Goal: Use online tool/utility: Utilize a website feature to perform a specific function

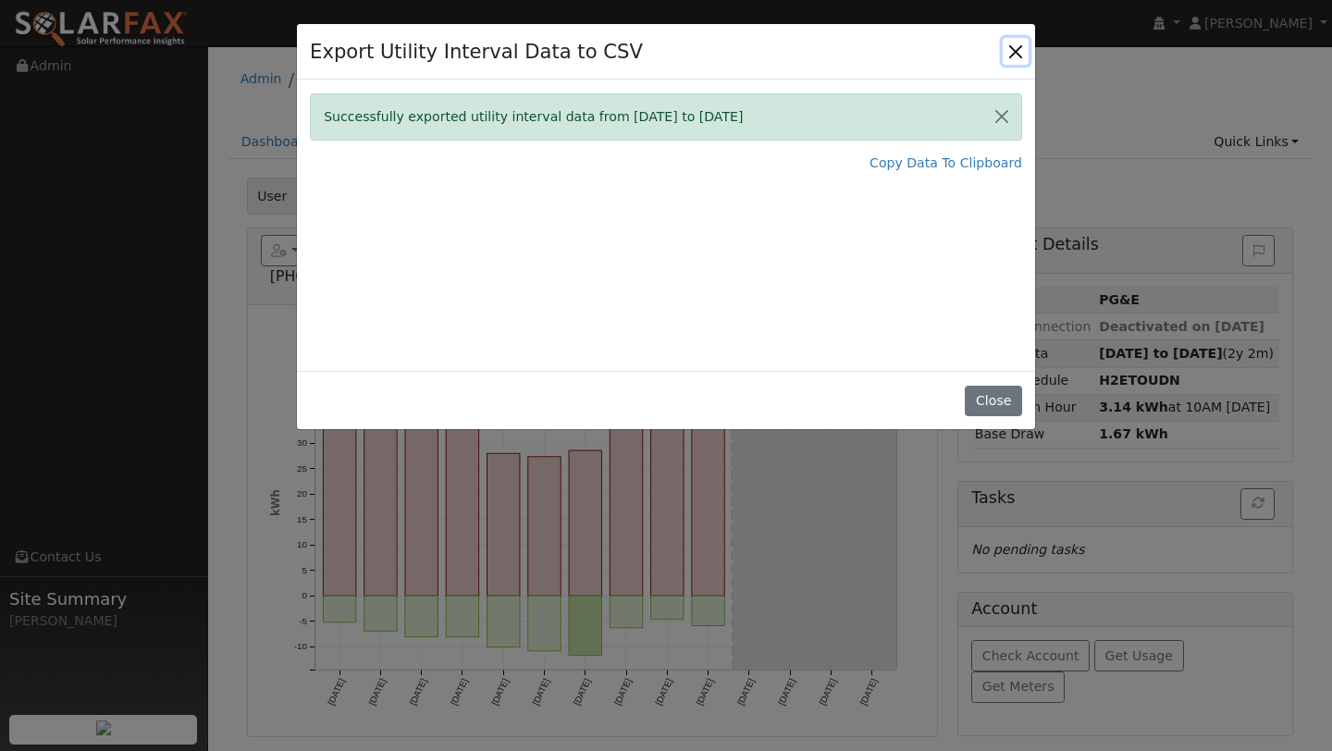
click at [1016, 42] on button "Close" at bounding box center [1016, 51] width 26 height 26
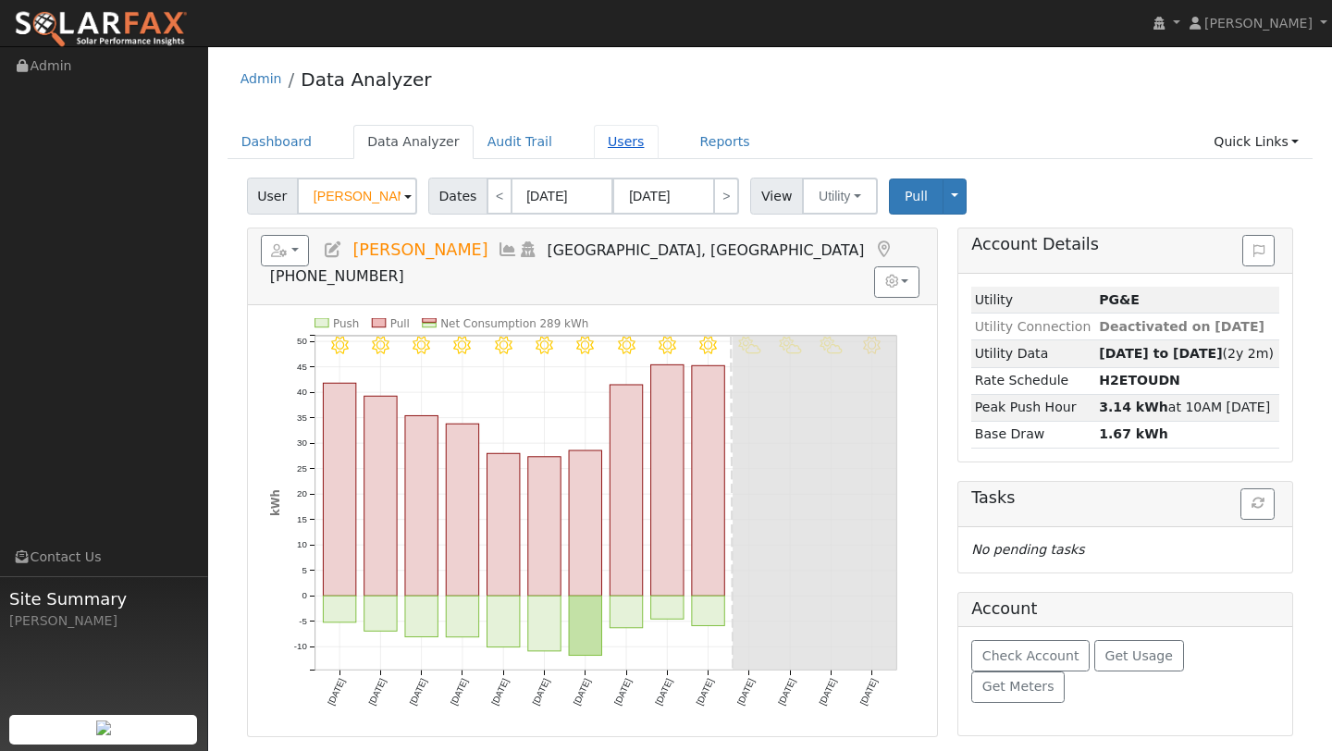
click at [594, 140] on link "Users" at bounding box center [626, 142] width 65 height 34
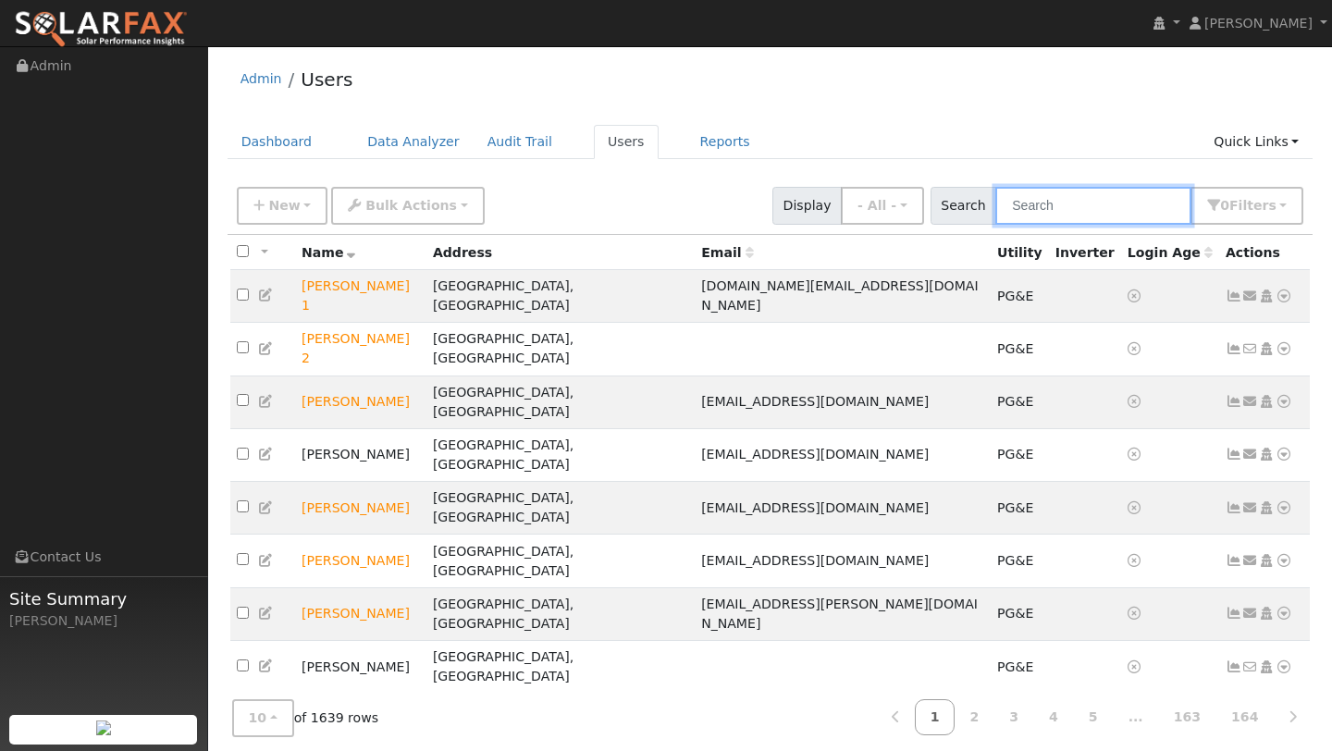
click at [1035, 209] on input "text" at bounding box center [1093, 206] width 196 height 38
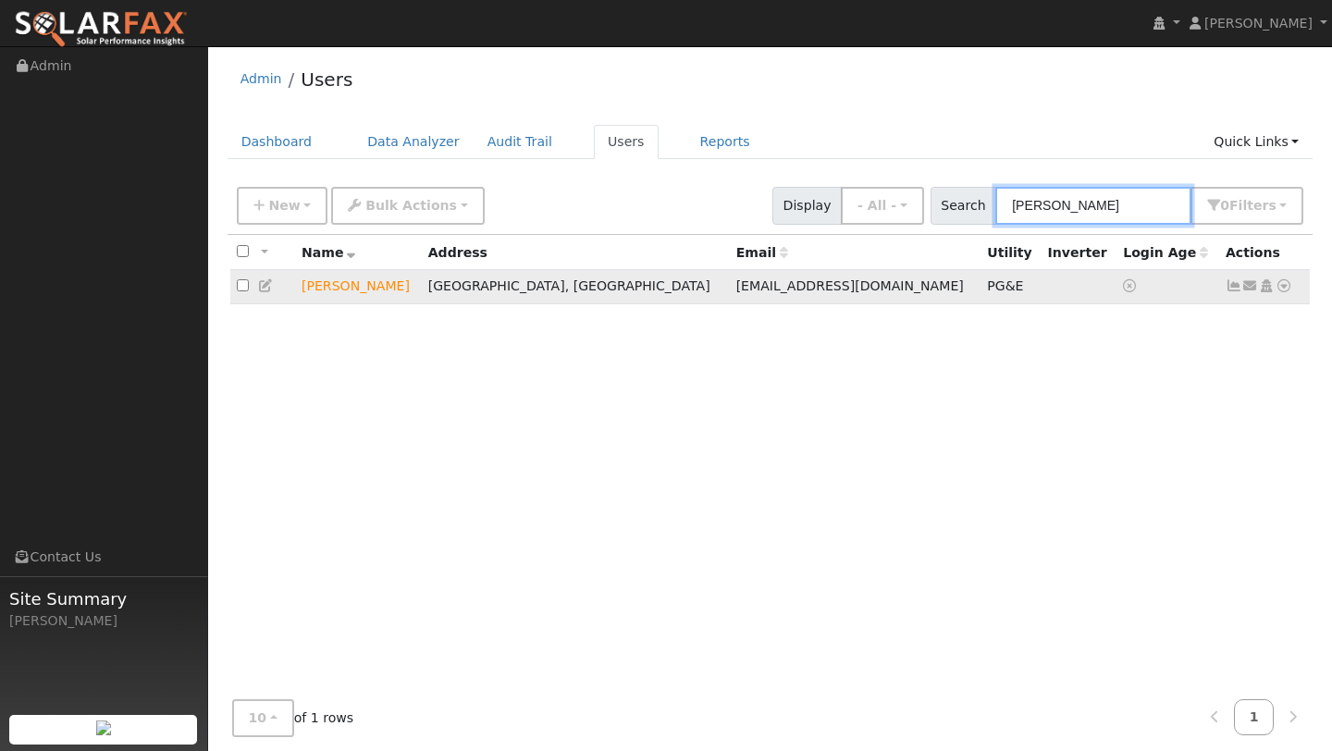
type input "tommy"
click at [1284, 280] on icon at bounding box center [1284, 285] width 17 height 13
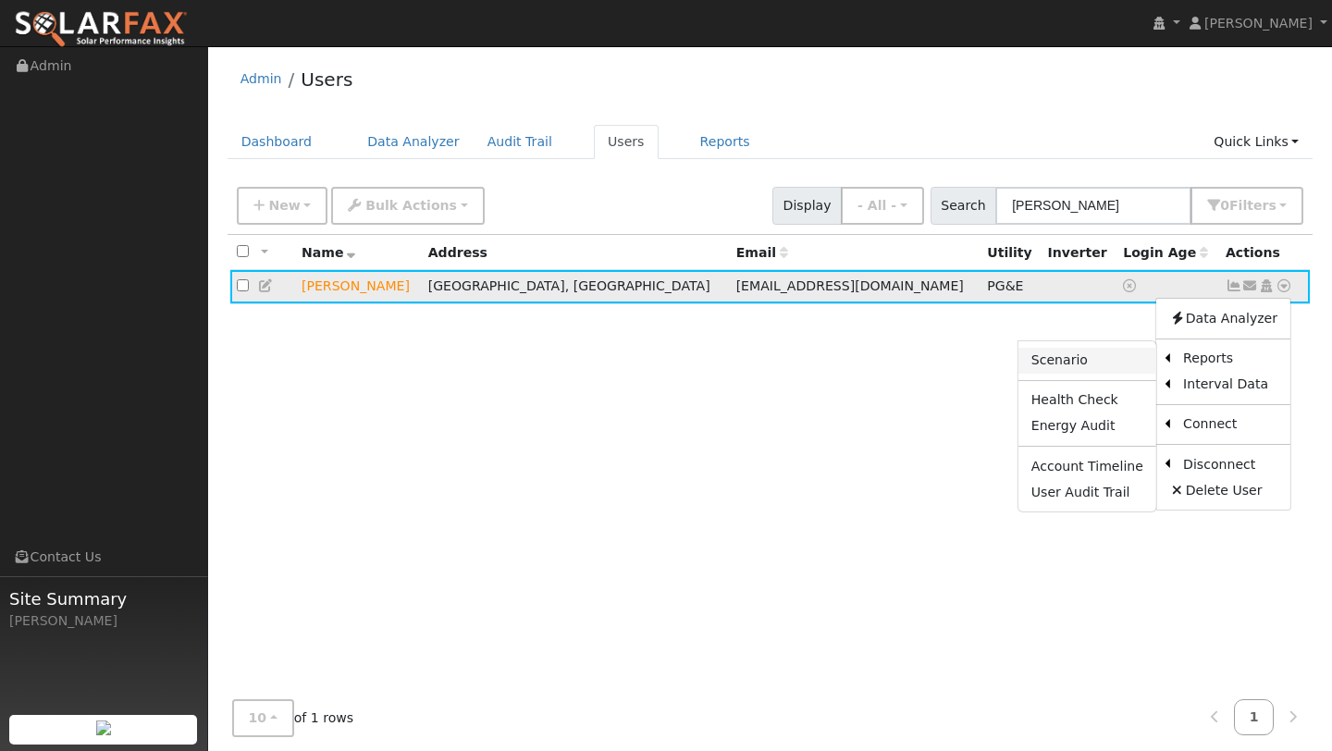
click at [1118, 366] on link "Scenario" at bounding box center [1088, 361] width 138 height 26
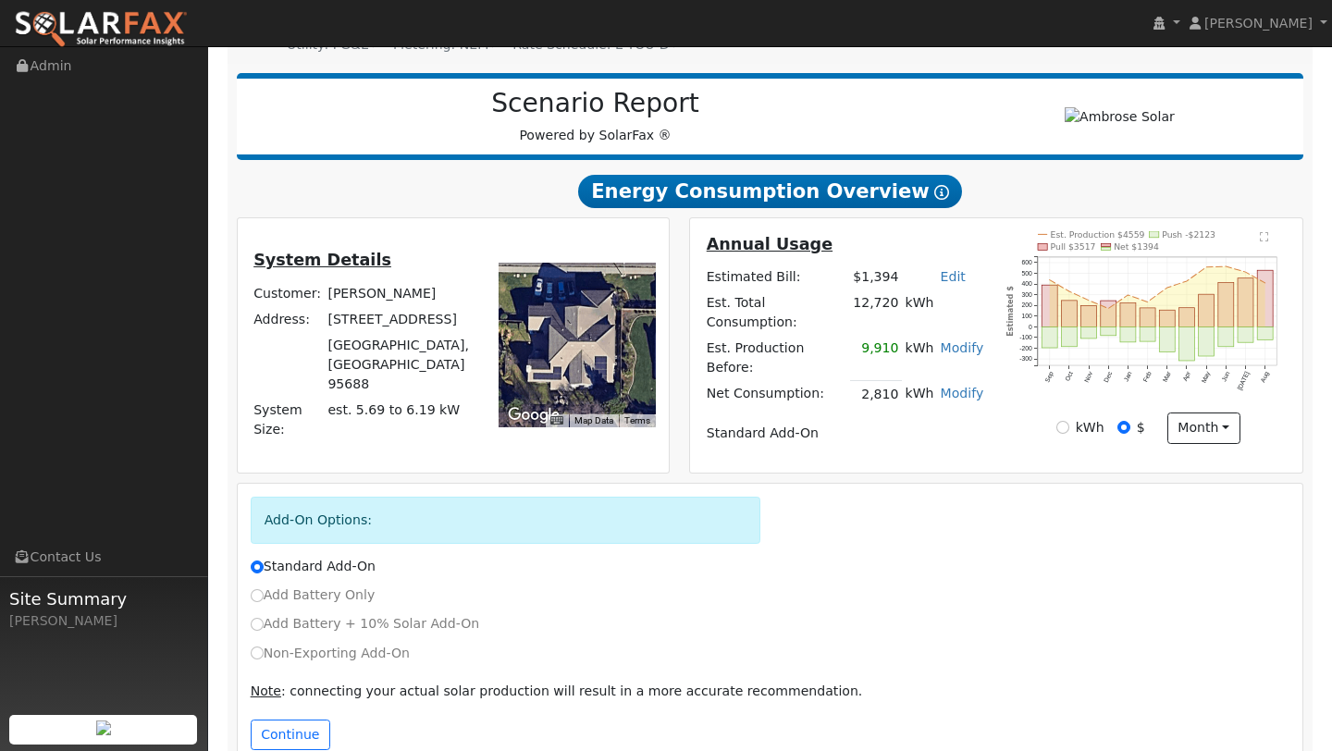
scroll to position [229, 0]
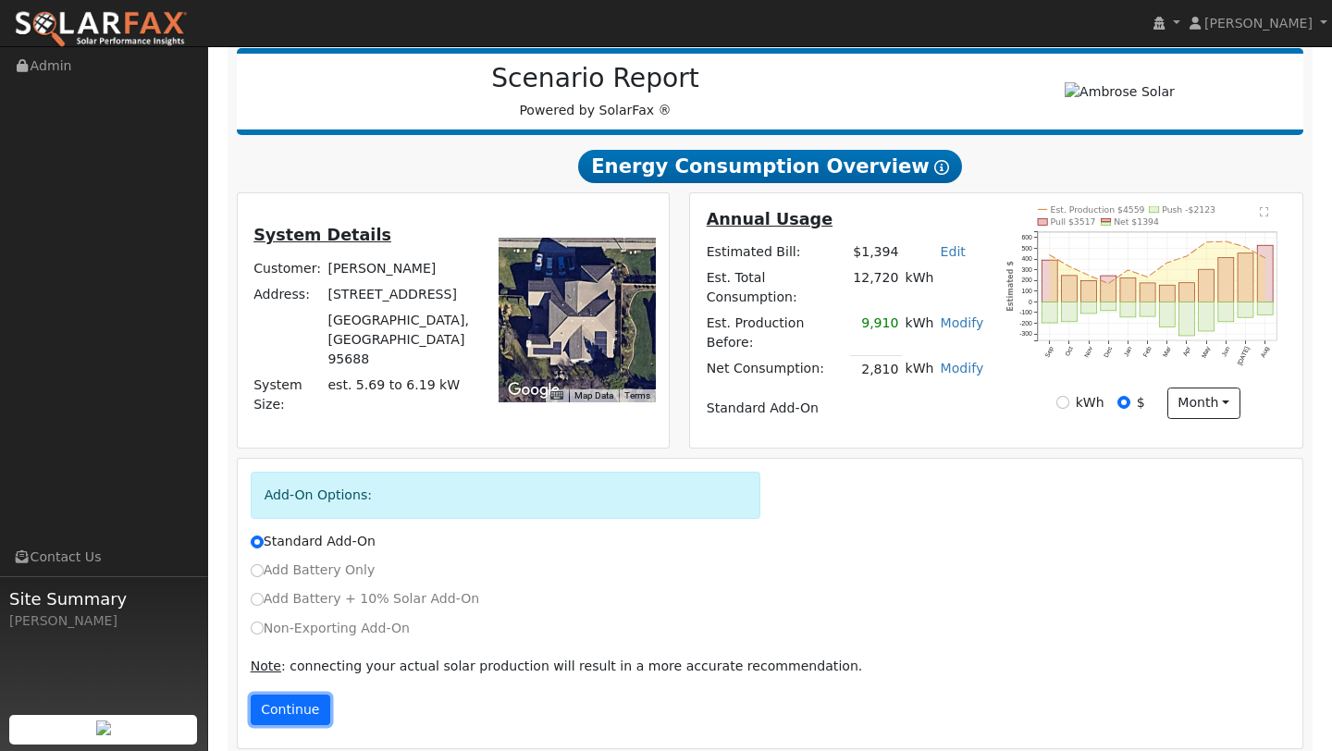
click at [285, 695] on button "Continue" at bounding box center [291, 710] width 80 height 31
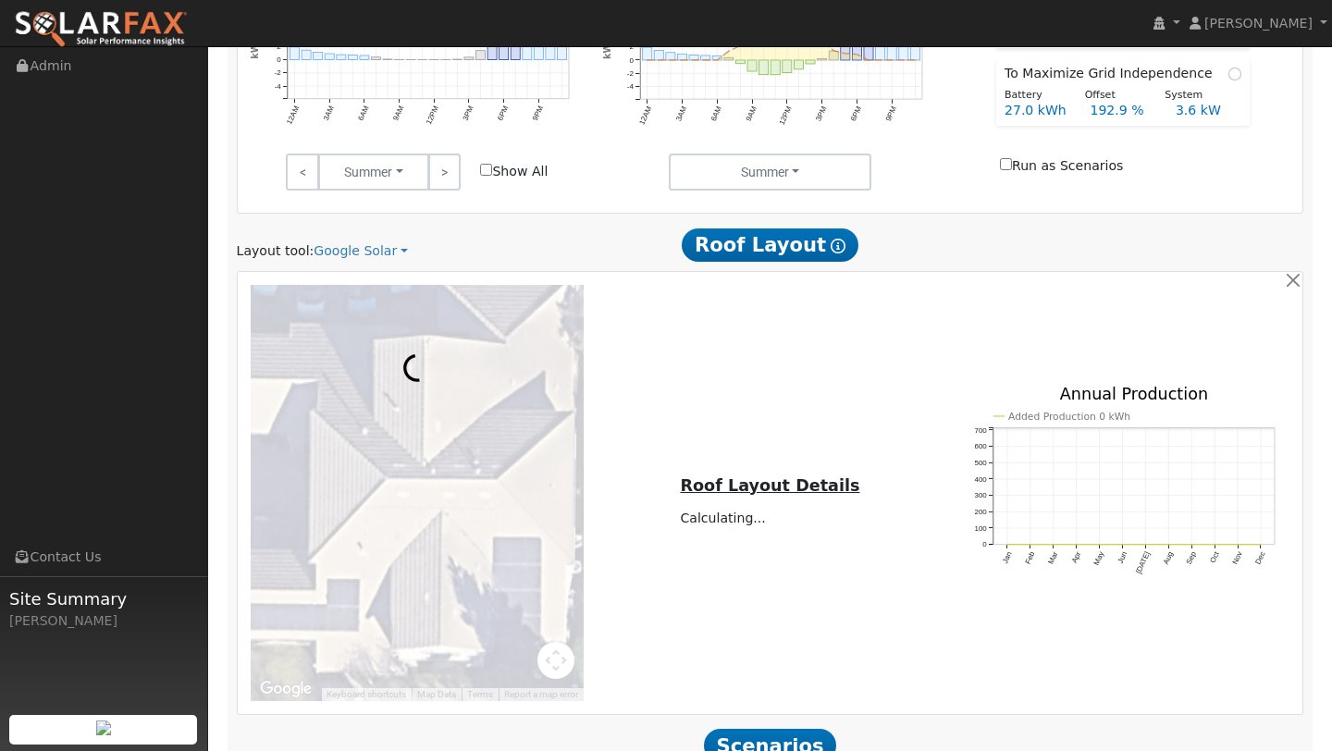
scroll to position [1194, 0]
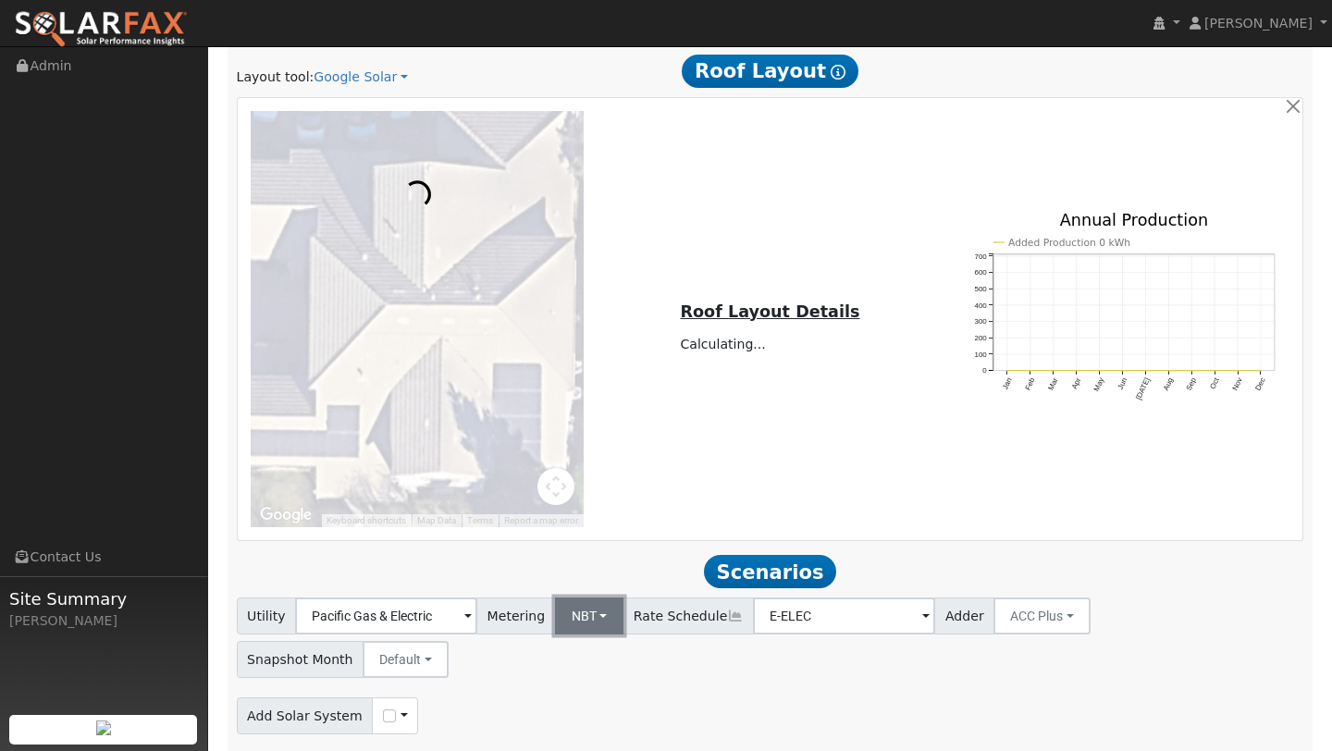
click at [582, 600] on button "NBT" at bounding box center [589, 616] width 69 height 37
click at [585, 644] on link "NEM" at bounding box center [599, 657] width 129 height 26
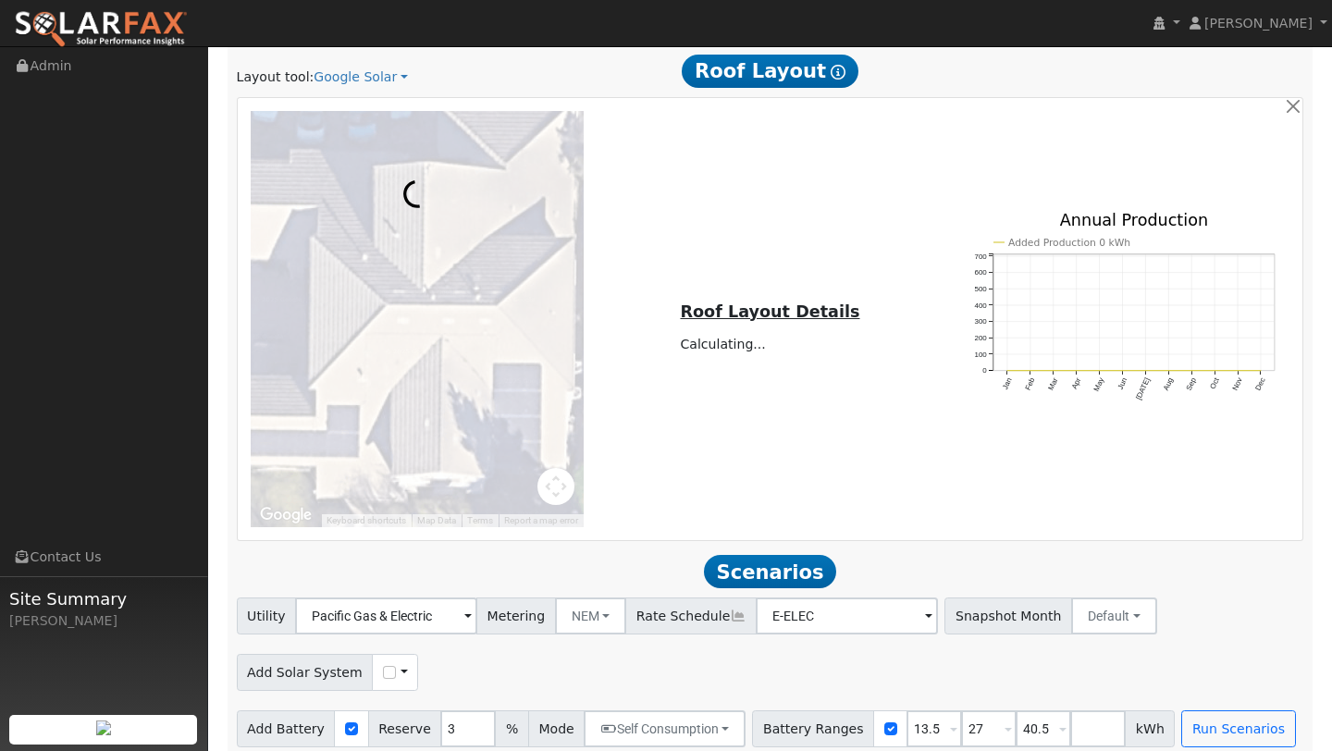
click at [667, 503] on div "← Move left → Move right ↑ Move up ↓ Move down + Zoom in - Zoom out Home Jump l…" at bounding box center [770, 319] width 1059 height 416
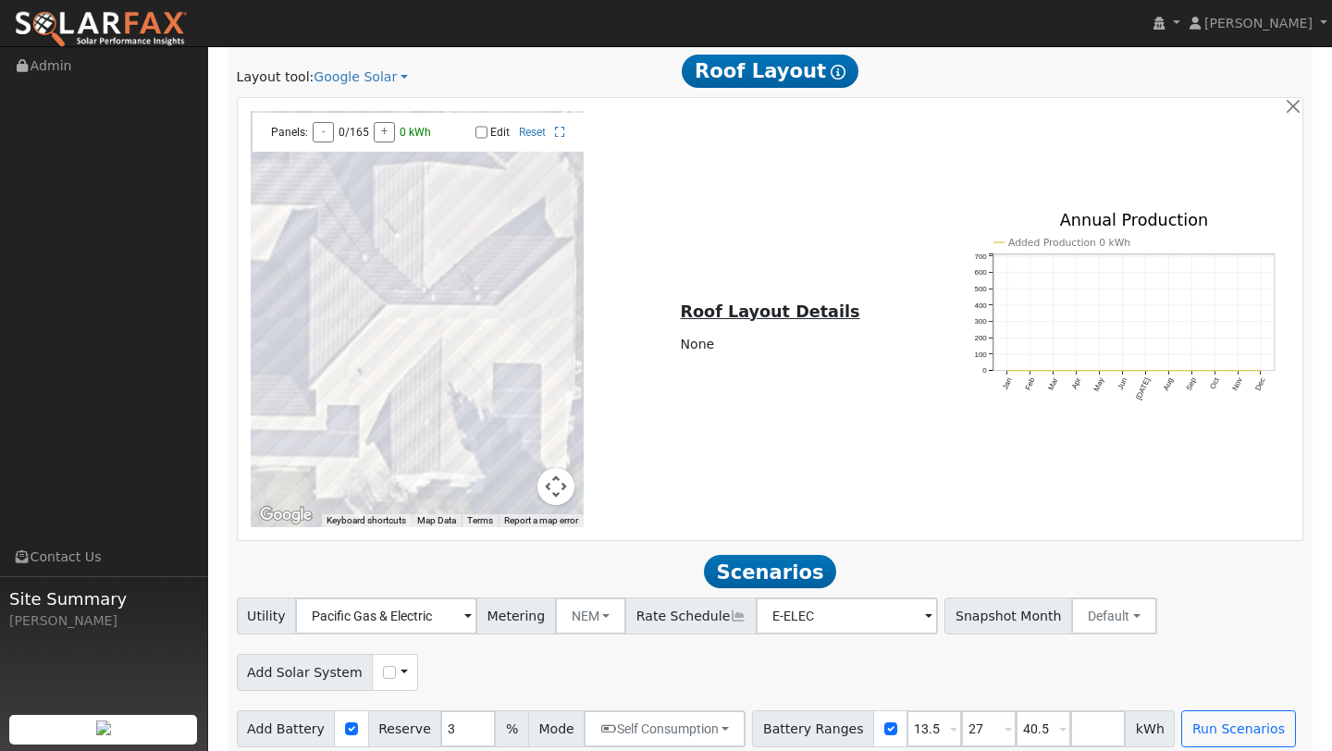
click at [568, 484] on button "Map camera controls" at bounding box center [556, 486] width 37 height 37
click at [522, 476] on button "Zoom out" at bounding box center [509, 486] width 37 height 37
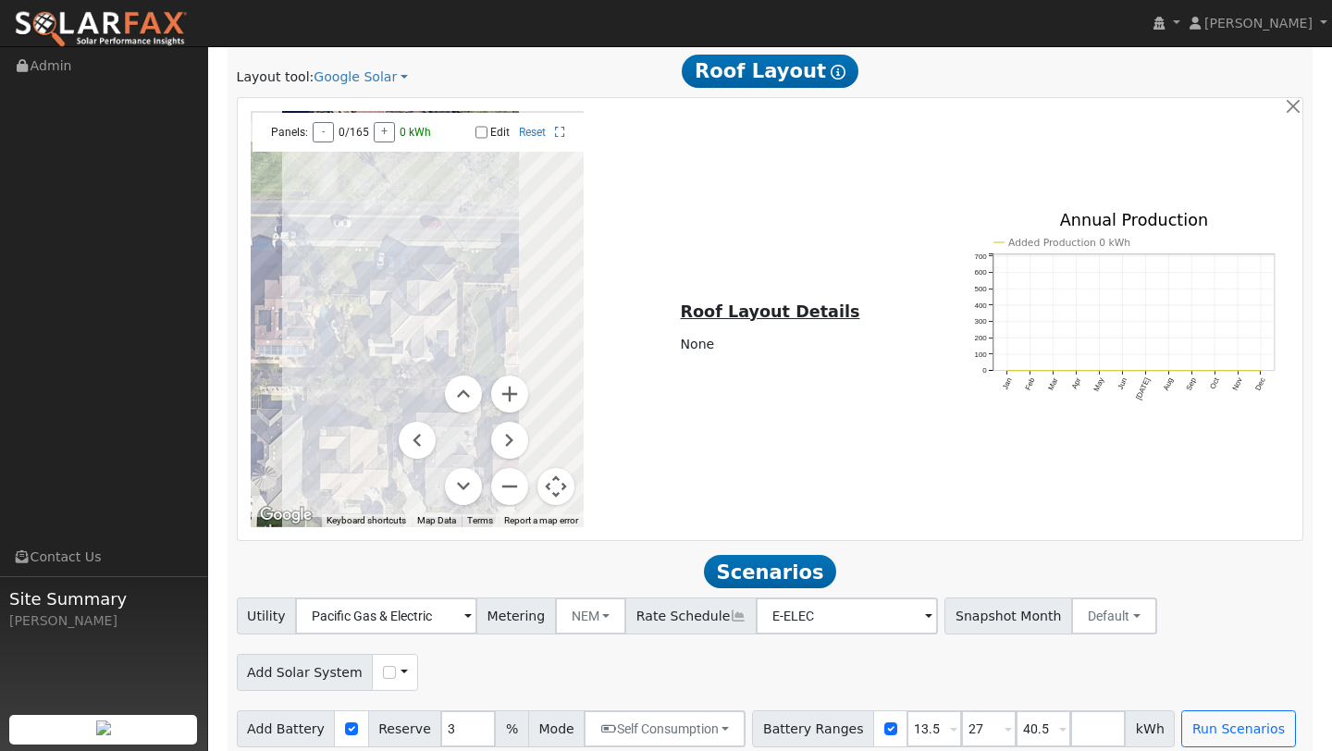
click at [557, 468] on button "Map camera controls" at bounding box center [556, 486] width 37 height 37
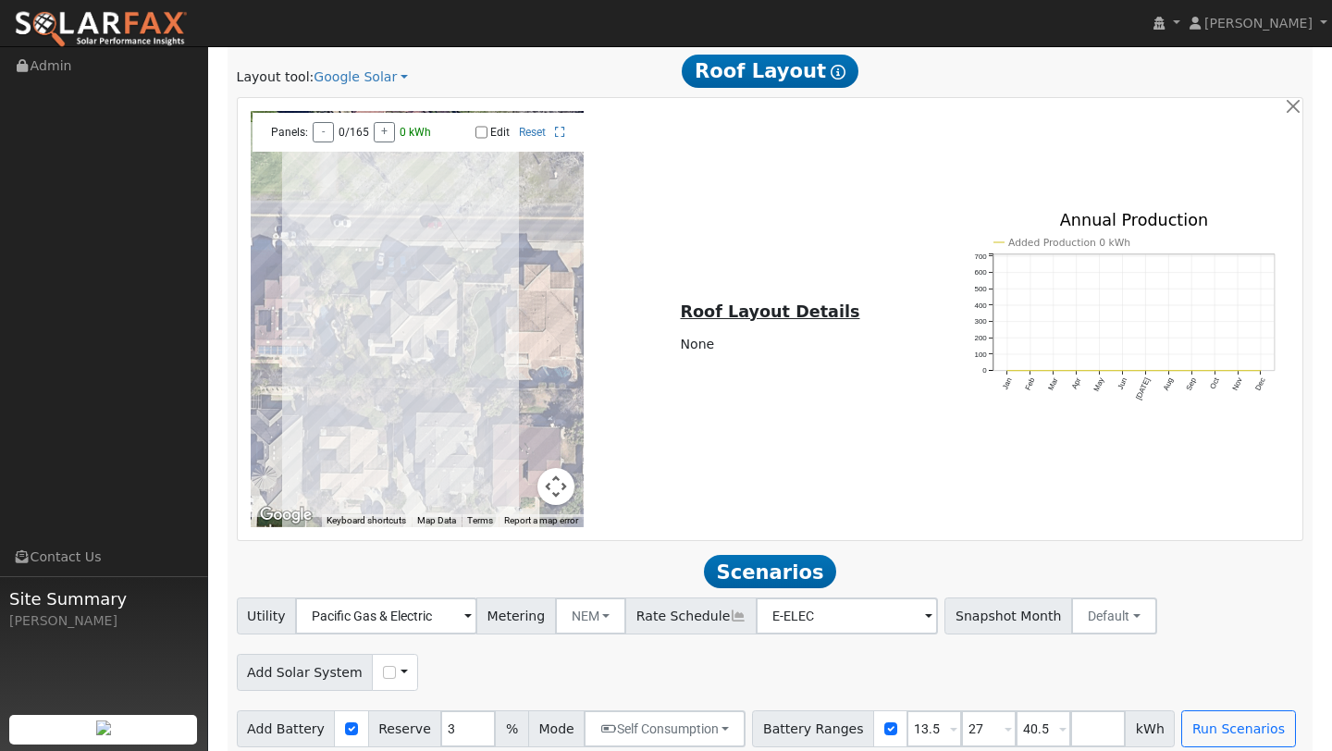
click at [389, 663] on div "Use CSV Data" at bounding box center [395, 672] width 46 height 37
click at [383, 666] on input "checkbox" at bounding box center [389, 672] width 13 height 13
checkbox input "true"
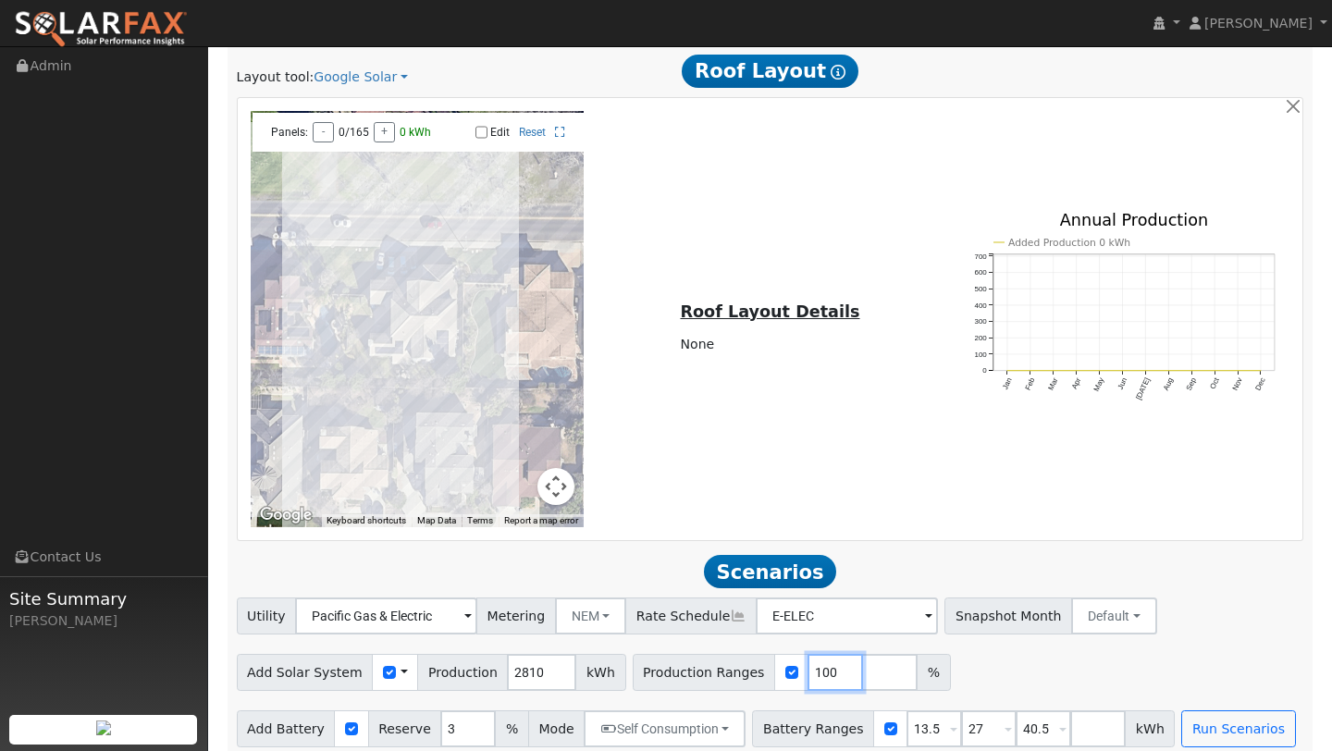
click at [811, 655] on input "100" at bounding box center [836, 672] width 56 height 37
type input "172"
click at [1234, 720] on button "Run Scenarios" at bounding box center [1238, 729] width 114 height 37
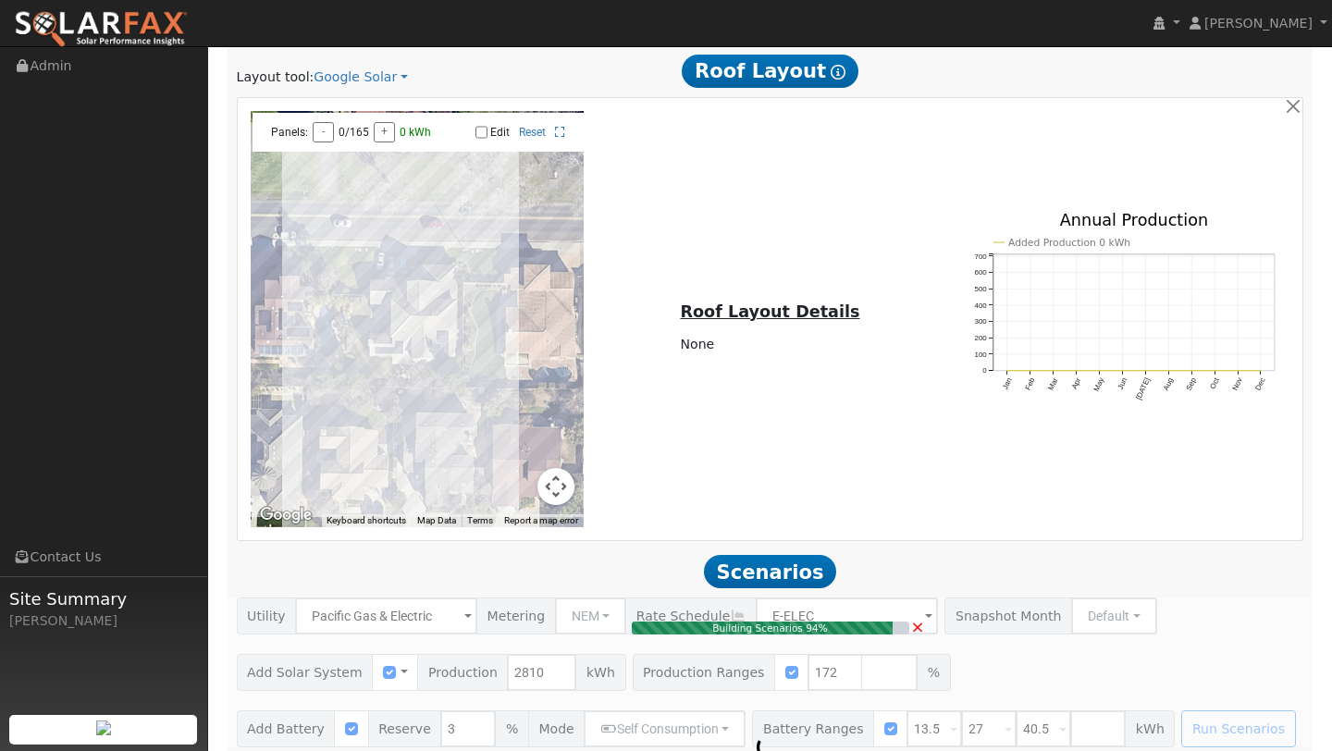
type input "3.2"
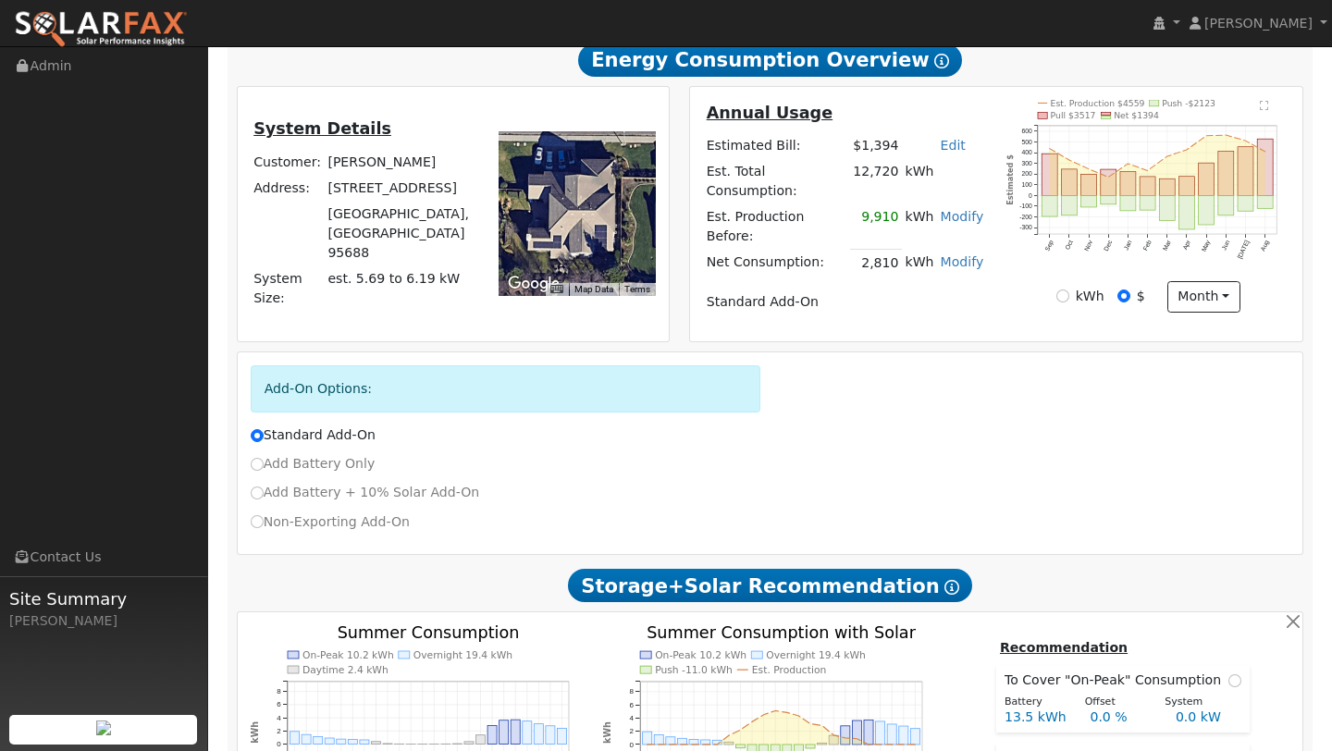
scroll to position [671, 0]
